Goal: Find specific page/section: Find specific page/section

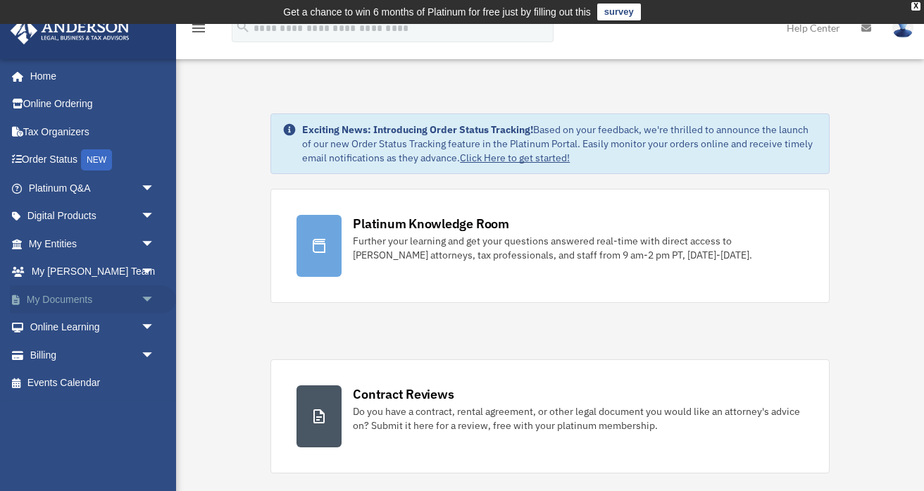
click at [149, 301] on span "arrow_drop_down" at bounding box center [155, 299] width 28 height 29
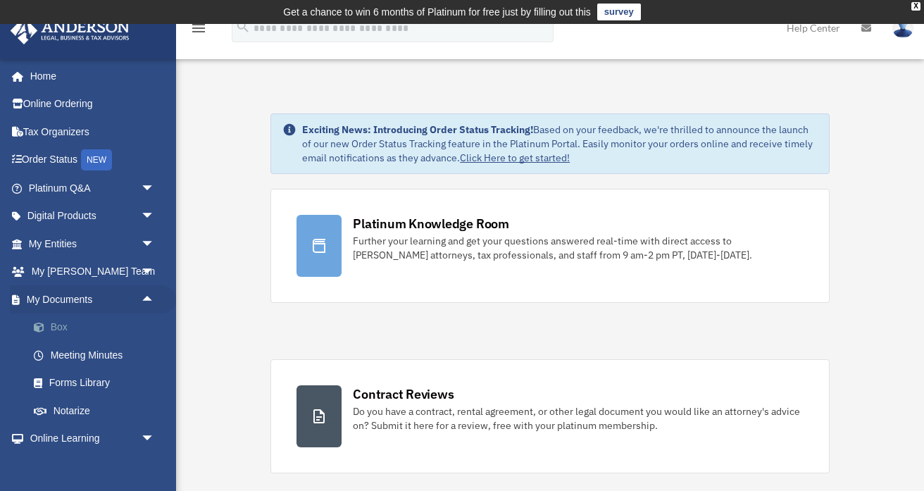
click at [118, 328] on link "Box" at bounding box center [98, 327] width 156 height 28
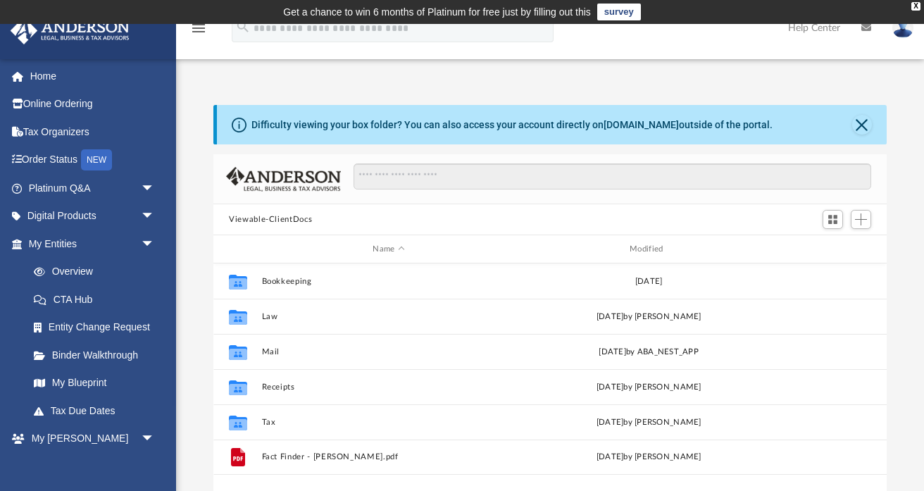
scroll to position [320, 672]
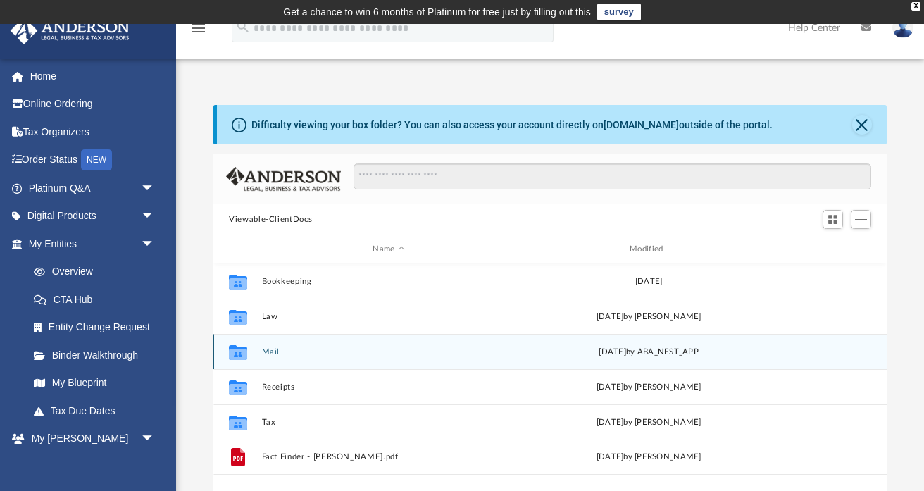
click at [268, 347] on button "Mail" at bounding box center [389, 351] width 254 height 9
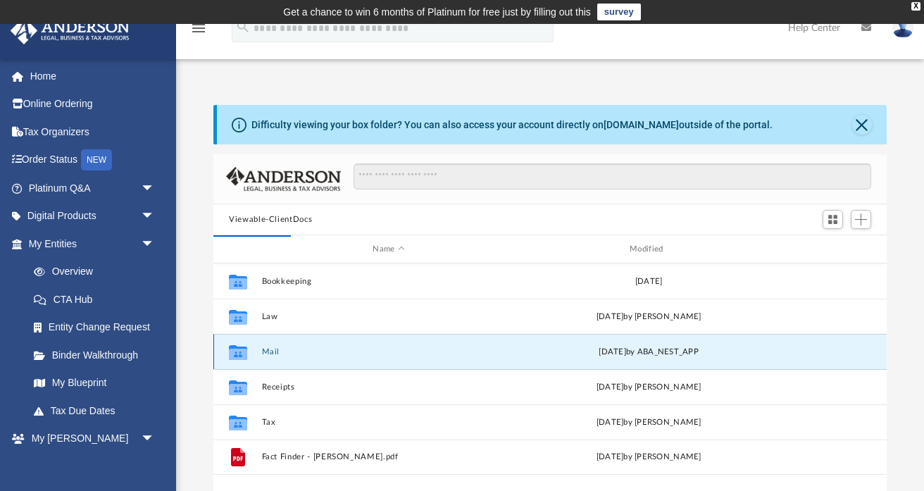
click at [268, 349] on button "Mail" at bounding box center [389, 351] width 254 height 9
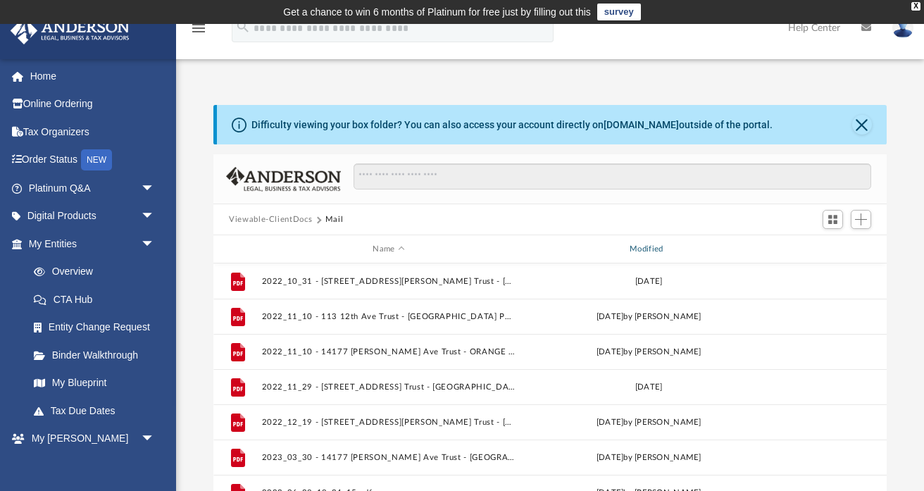
click at [646, 246] on div "Modified" at bounding box center [648, 249] width 254 height 13
click at [655, 256] on div "Name Modified" at bounding box center [549, 249] width 673 height 28
click at [658, 247] on div "Modified" at bounding box center [648, 249] width 254 height 13
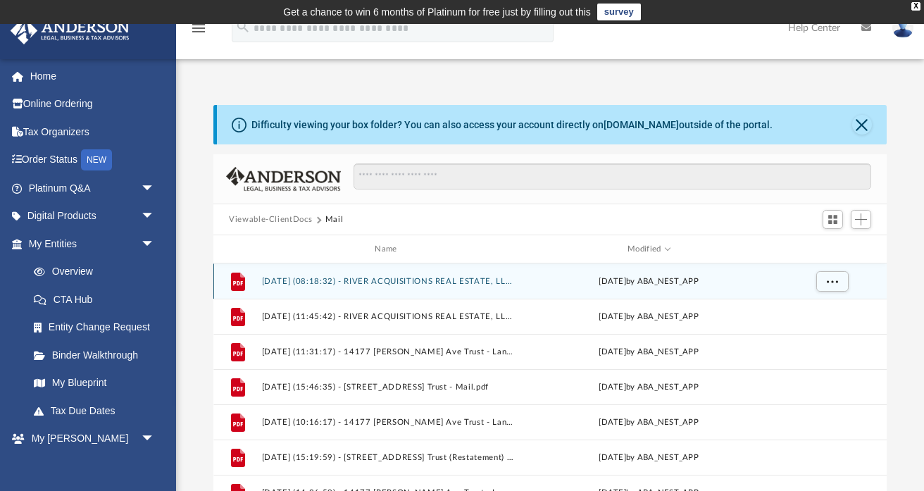
click at [394, 284] on button "[DATE] (08:18:32) - RIVER ACQUISITIONS REAL ESTATE, LLC - Mail.pdf" at bounding box center [389, 281] width 254 height 9
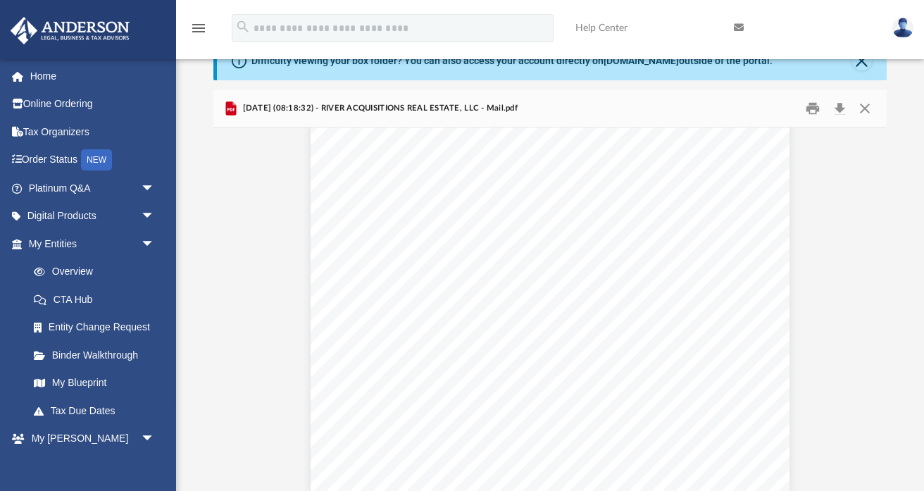
scroll to position [59, 0]
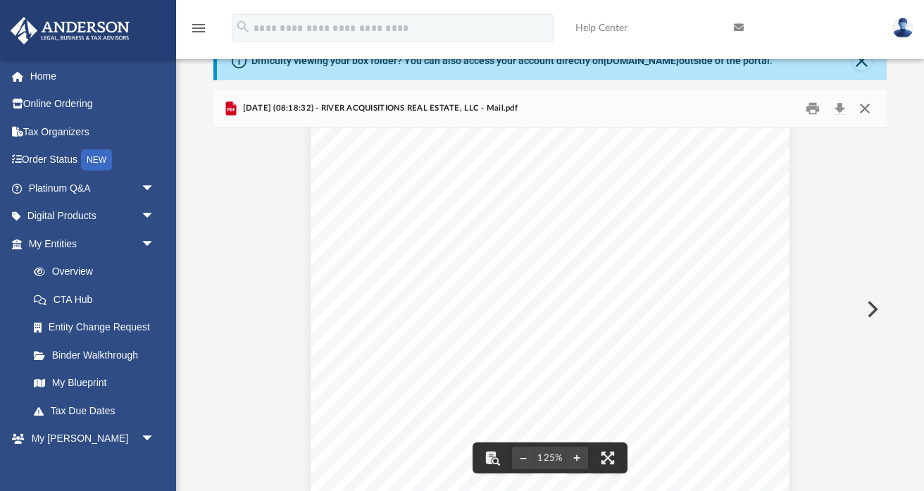
click at [864, 104] on button "Close" at bounding box center [864, 109] width 25 height 22
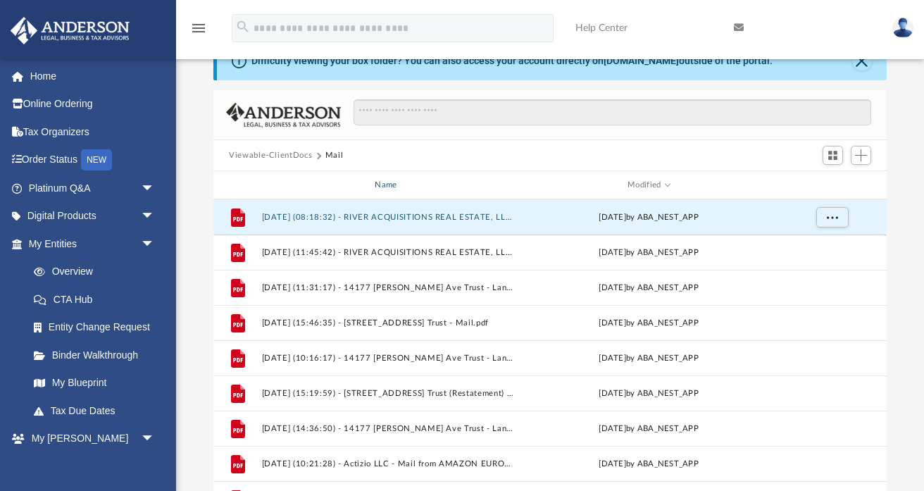
scroll to position [0, 0]
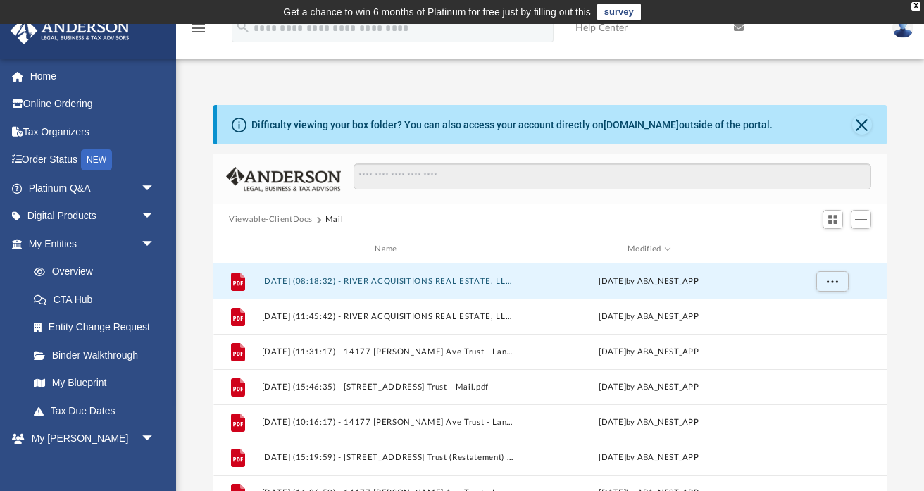
click at [444, 88] on div "Difficulty viewing your box folder? You can also access your account directly o…" at bounding box center [550, 314] width 748 height 479
click at [434, 84] on div "Difficulty viewing your box folder? You can also access your account directly o…" at bounding box center [550, 314] width 748 height 479
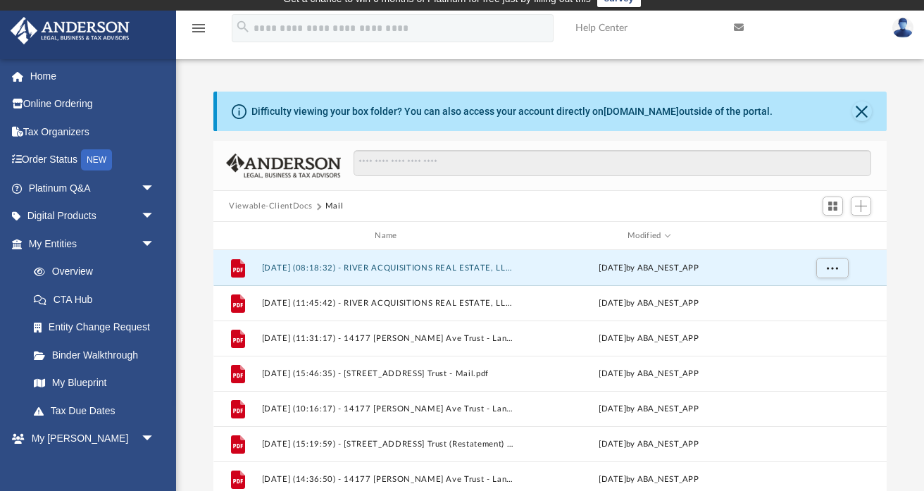
click at [505, 74] on div "Difficulty viewing your box folder? You can also access your account directly o…" at bounding box center [550, 301] width 748 height 479
click at [860, 111] on button "Close" at bounding box center [862, 111] width 20 height 20
